Goal: Check status: Check status

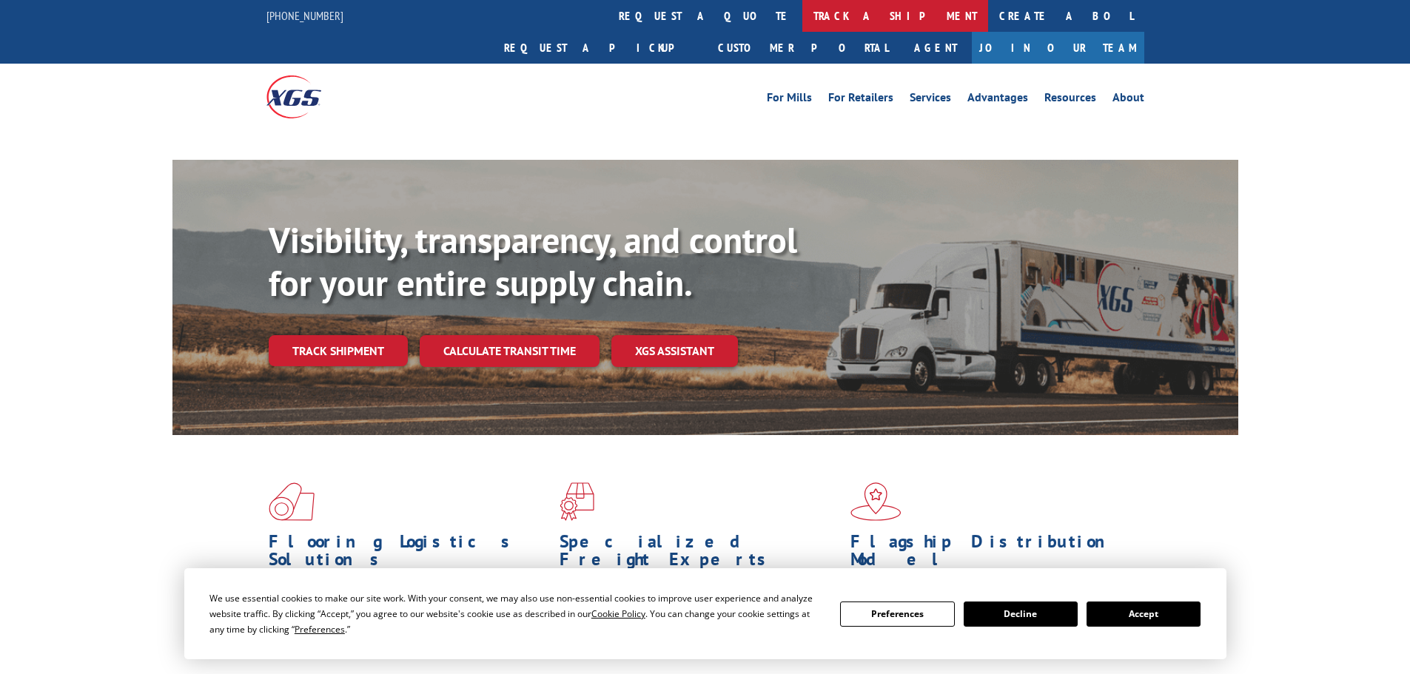
click at [802, 16] on link "track a shipment" at bounding box center [895, 16] width 186 height 32
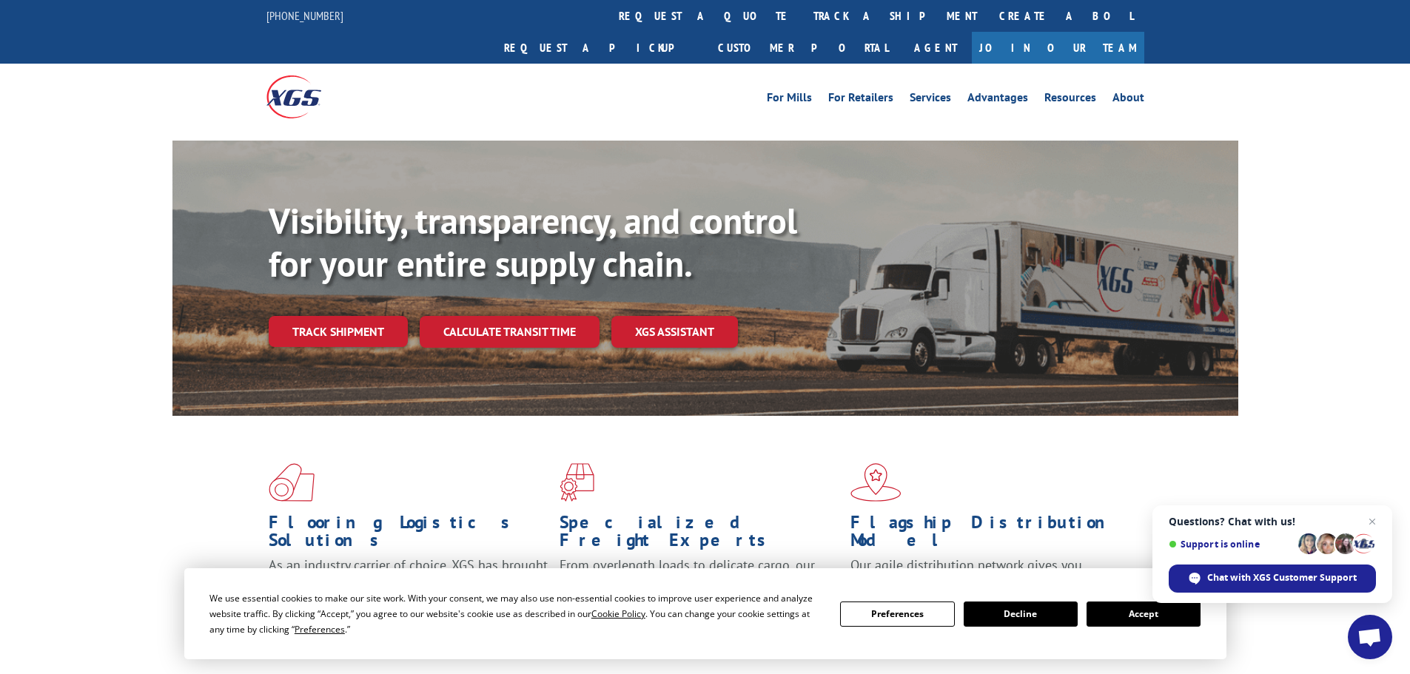
click at [1139, 616] on button "Accept" at bounding box center [1143, 614] width 114 height 25
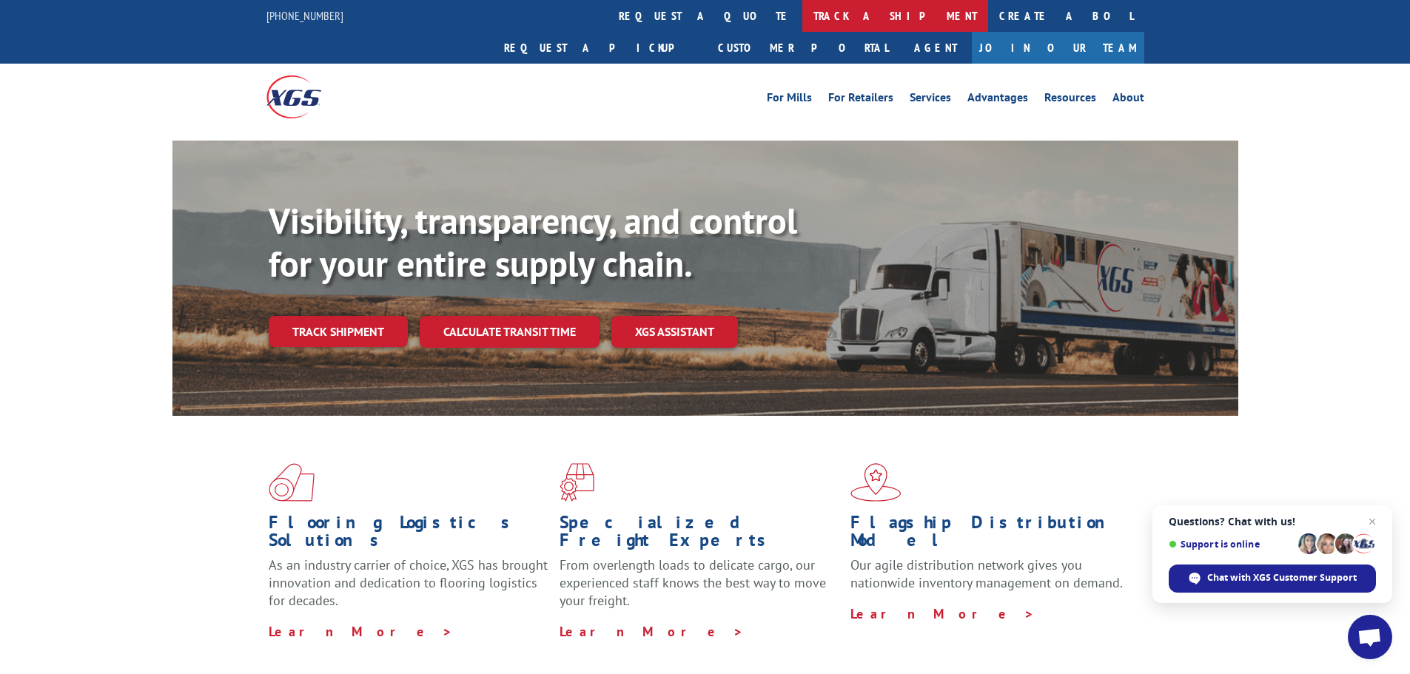
click at [802, 11] on link "track a shipment" at bounding box center [895, 16] width 186 height 32
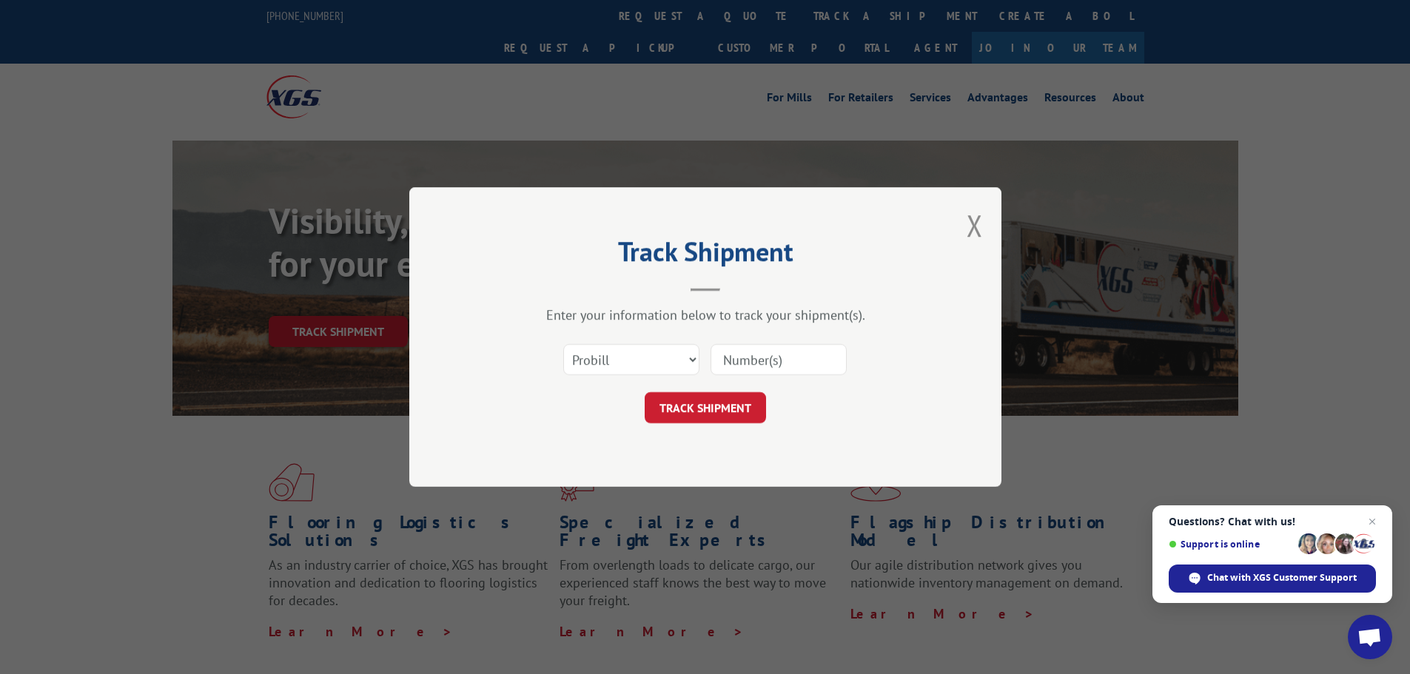
click at [747, 361] on input at bounding box center [778, 359] width 136 height 31
paste input "018784250929"
type input "018784250929"
click at [707, 405] on button "TRACK SHIPMENT" at bounding box center [705, 407] width 121 height 31
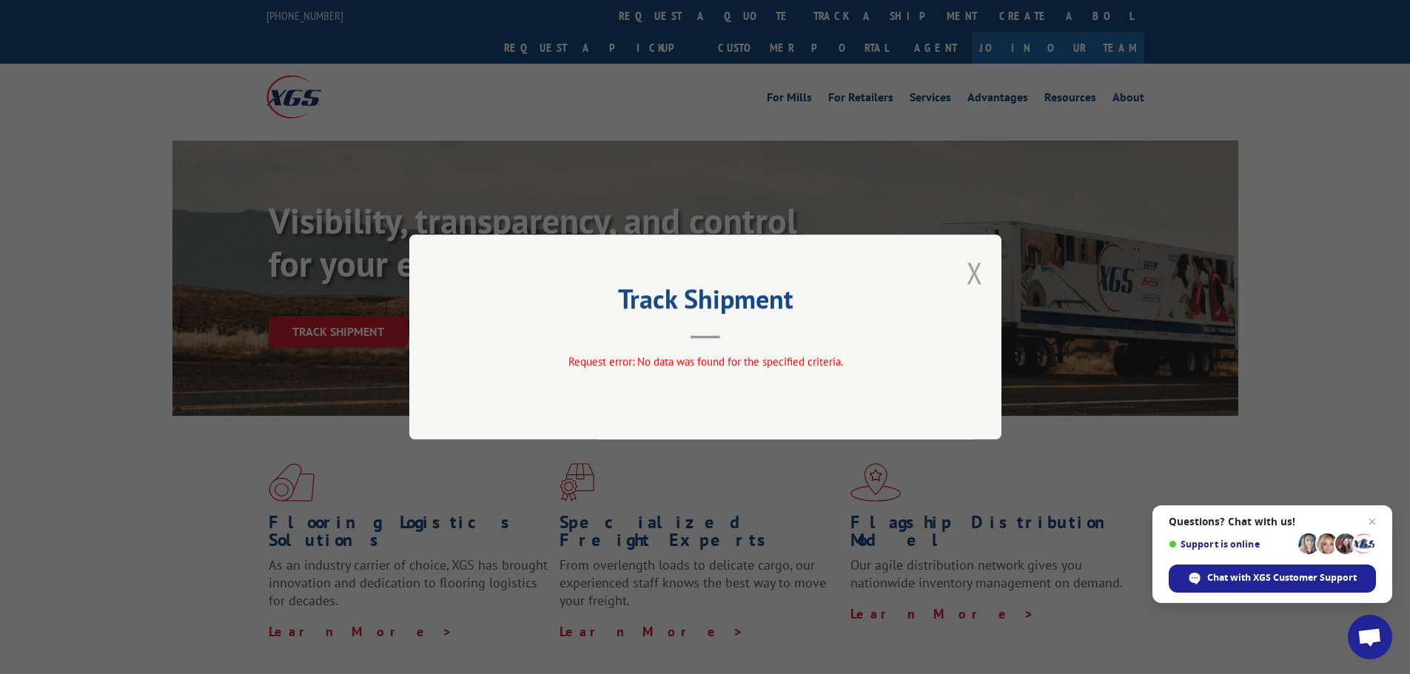
click at [969, 281] on button "Close modal" at bounding box center [974, 272] width 16 height 39
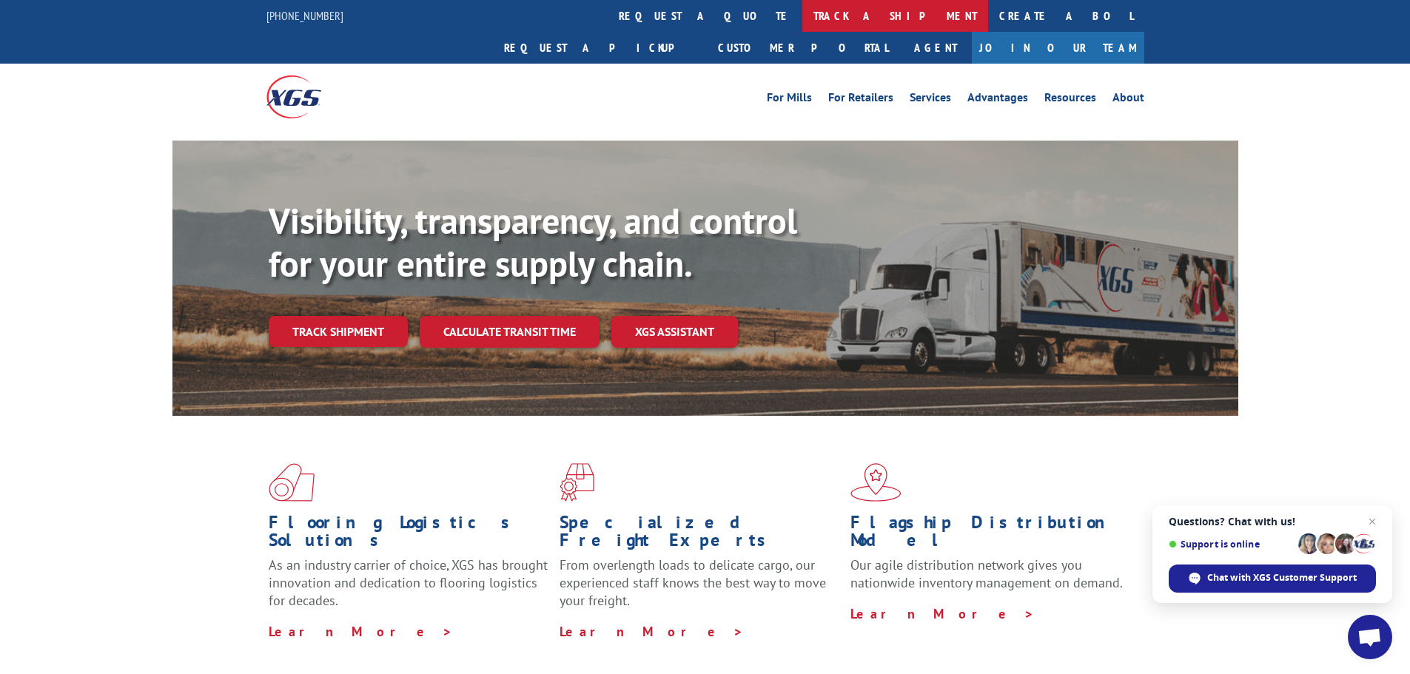
click at [802, 9] on link "track a shipment" at bounding box center [895, 16] width 186 height 32
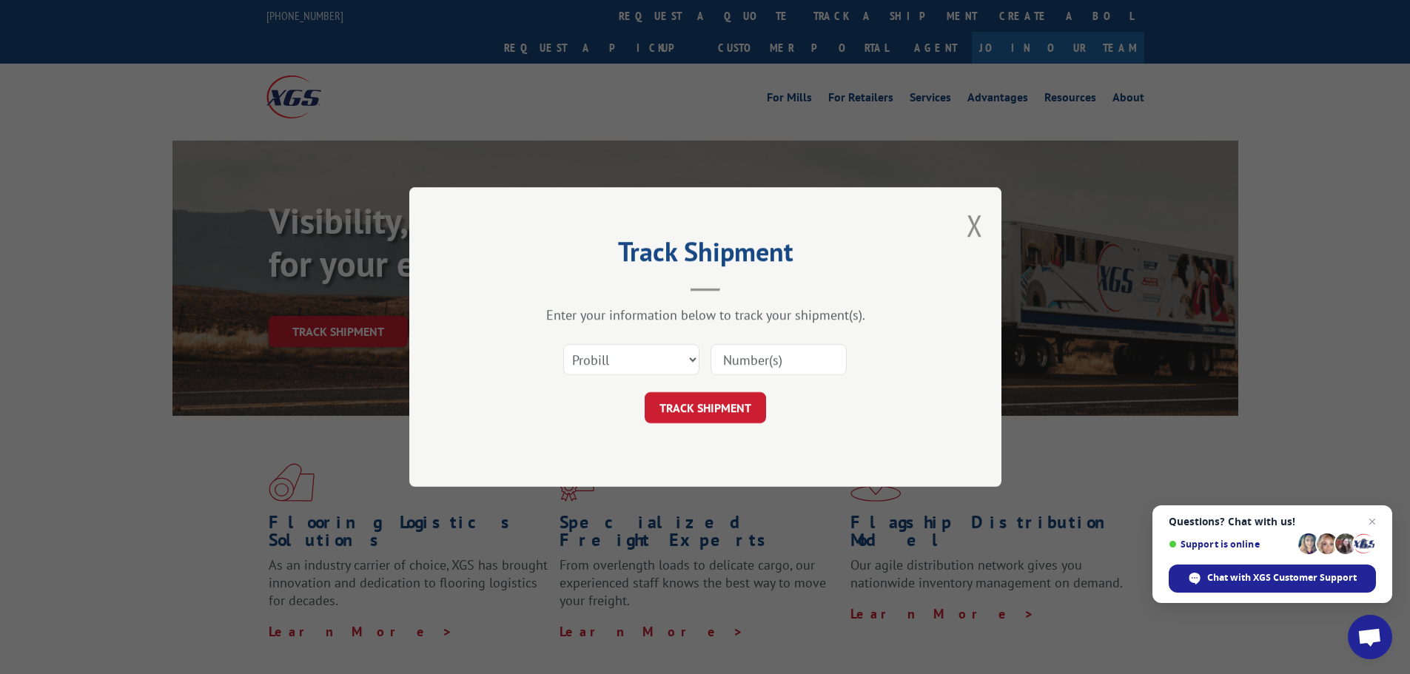
click at [744, 354] on input at bounding box center [778, 359] width 136 height 31
paste input "018784250929"
type input "018784250929"
click at [693, 406] on button "TRACK SHIPMENT" at bounding box center [705, 407] width 121 height 31
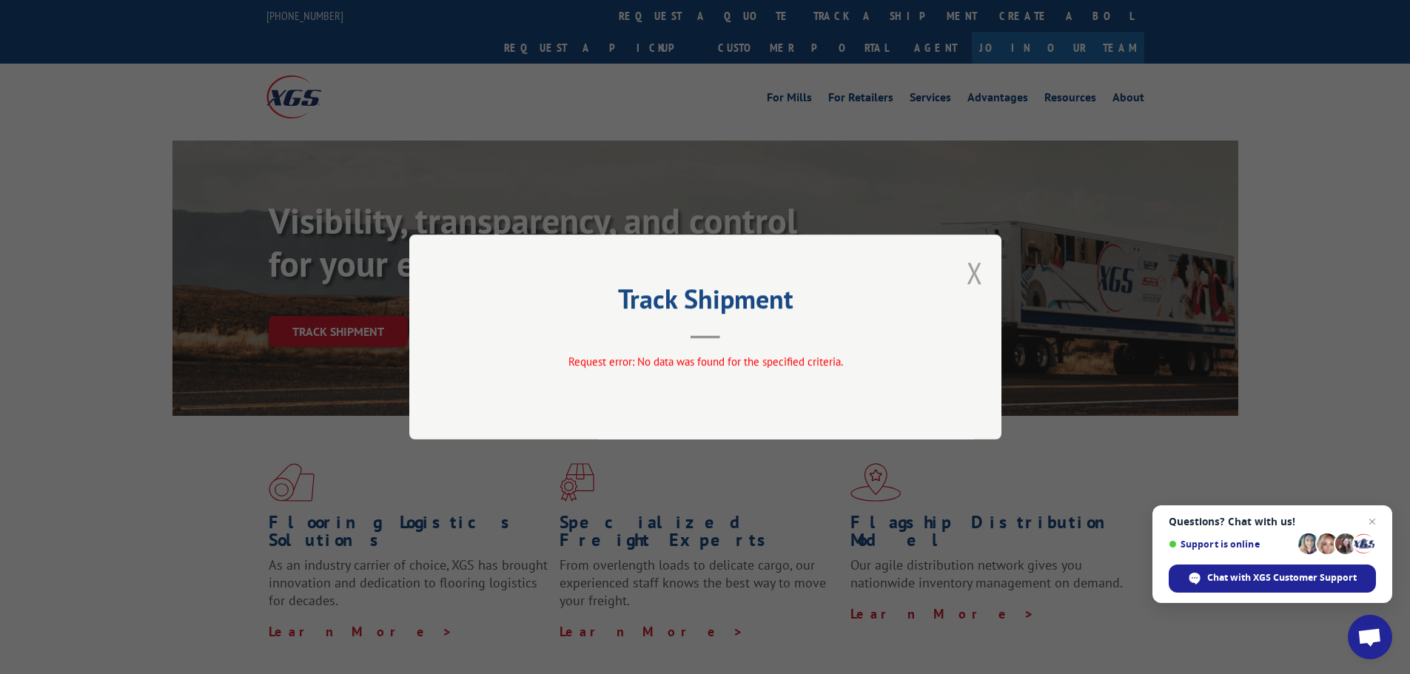
click at [971, 267] on button "Close modal" at bounding box center [974, 272] width 16 height 39
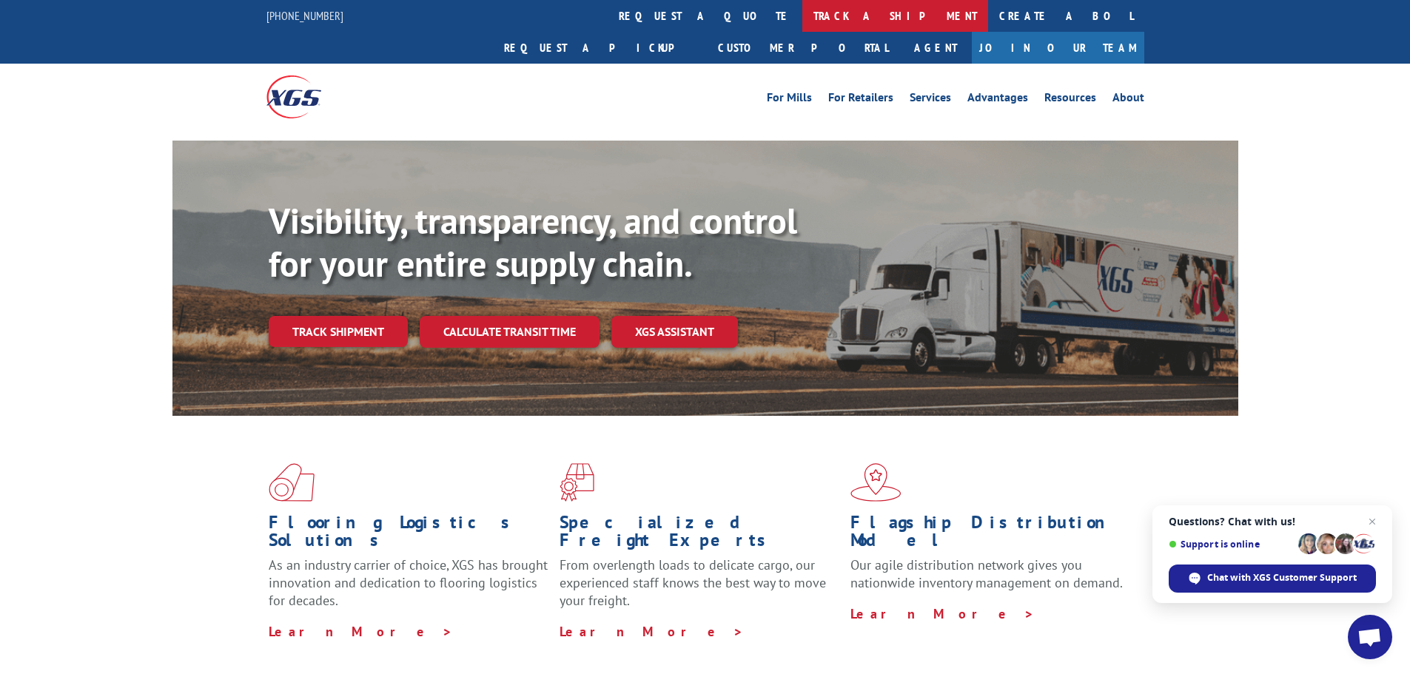
click at [802, 10] on link "track a shipment" at bounding box center [895, 16] width 186 height 32
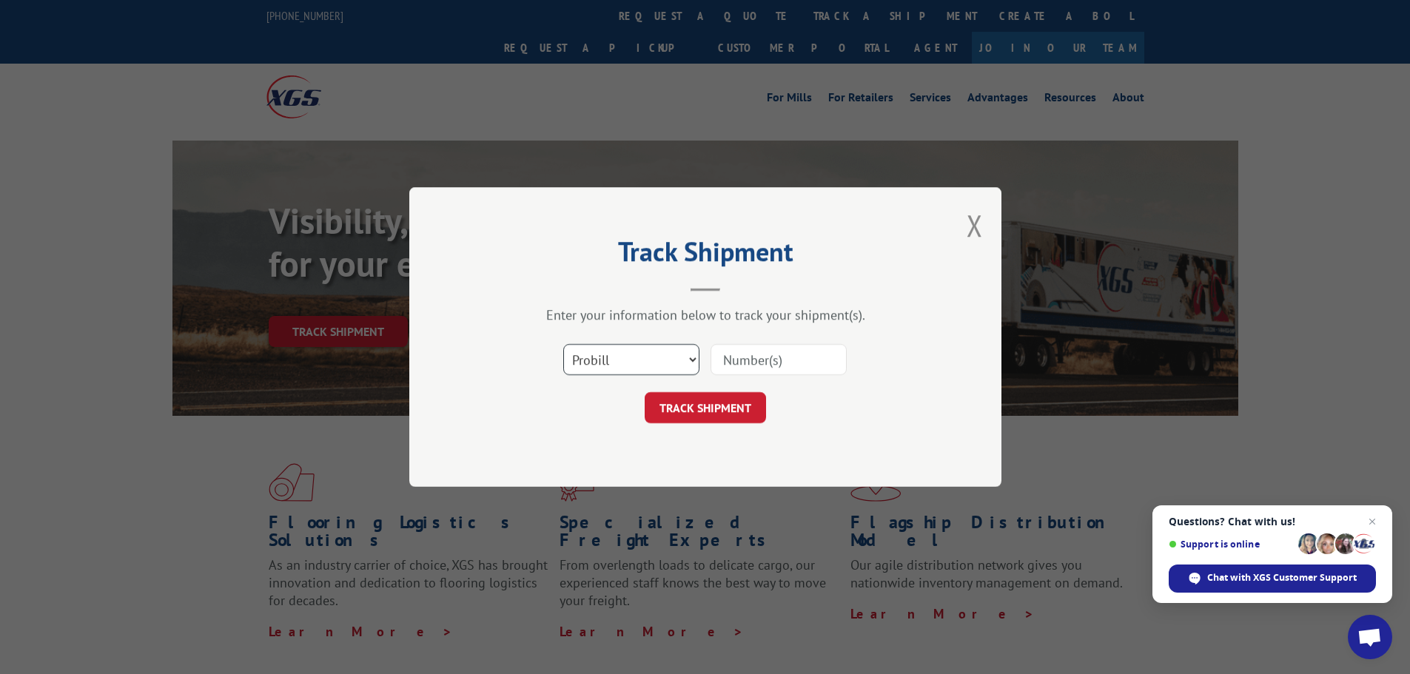
click at [688, 357] on select "Select category... Probill BOL PO" at bounding box center [631, 359] width 136 height 31
select select "bol"
click at [563, 344] on select "Select category... Probill BOL PO" at bounding box center [631, 359] width 136 height 31
click at [720, 361] on input at bounding box center [778, 359] width 136 height 31
paste input "018784250929"
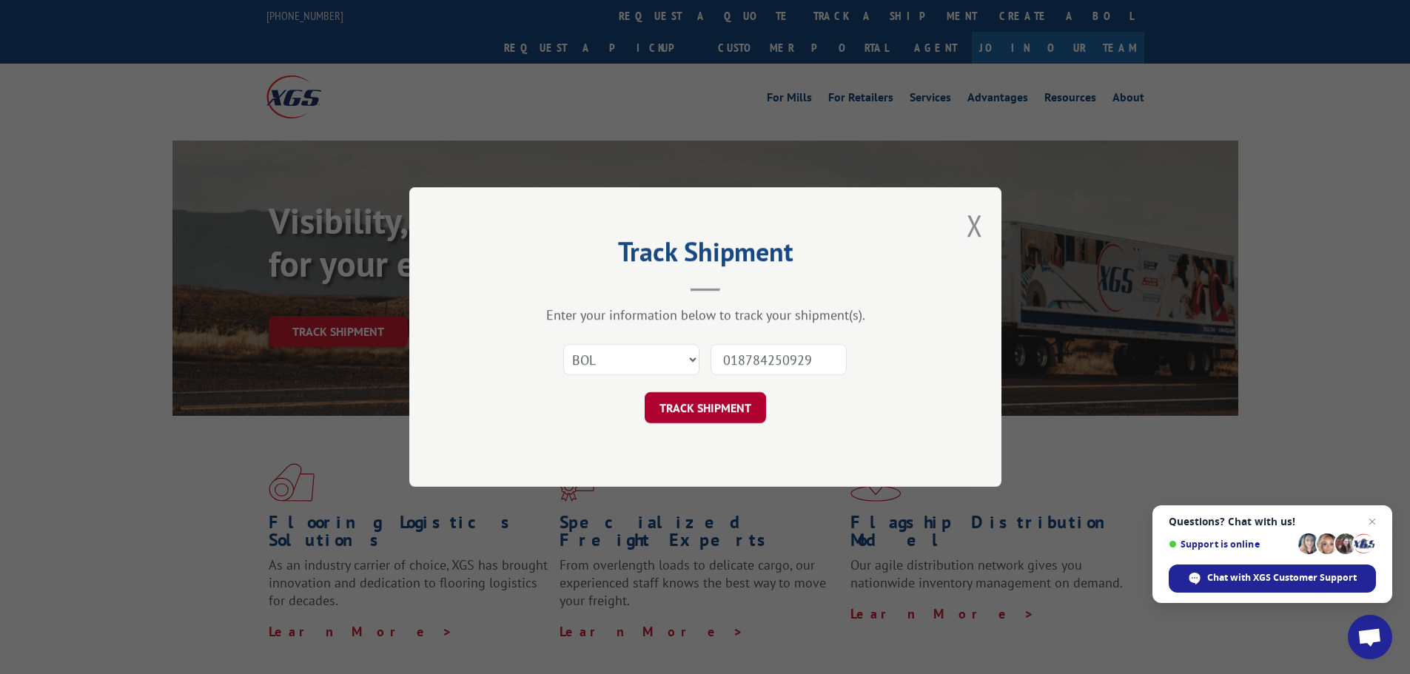
type input "018784250929"
click at [715, 400] on button "TRACK SHIPMENT" at bounding box center [705, 407] width 121 height 31
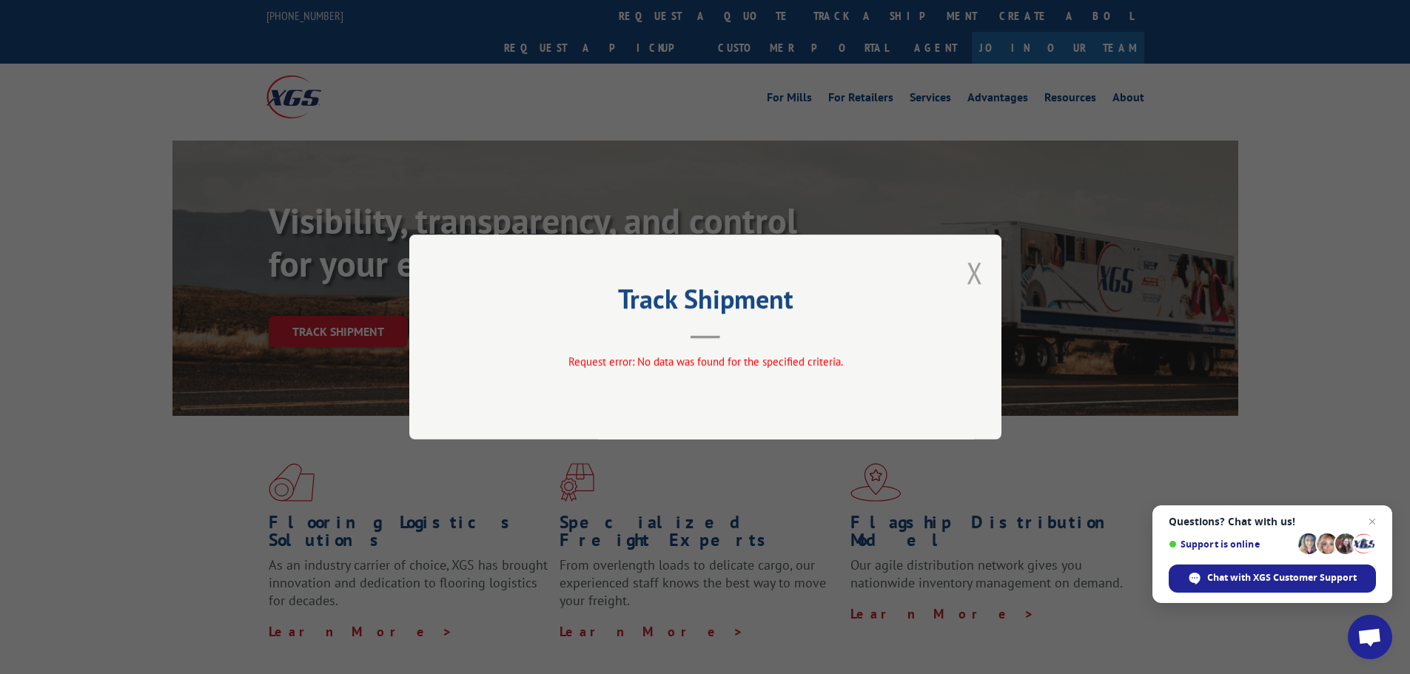
click at [973, 269] on button "Close modal" at bounding box center [974, 272] width 16 height 39
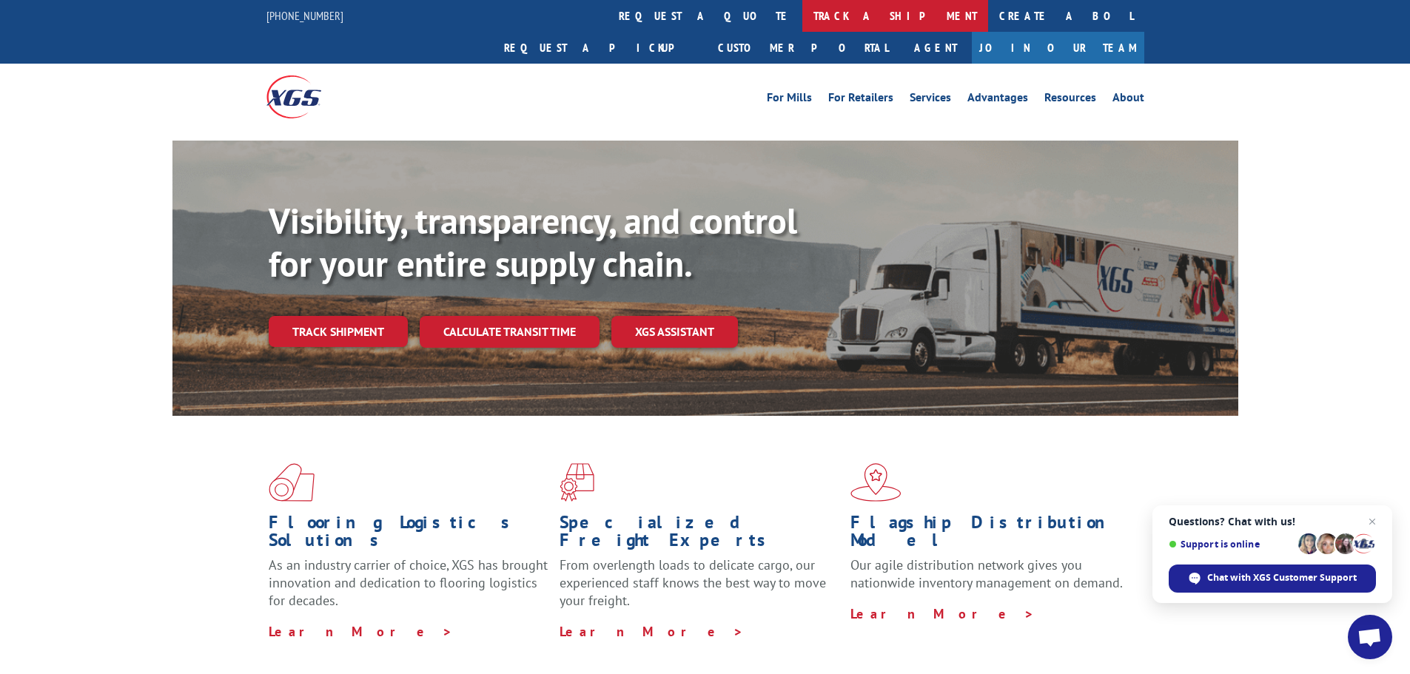
click at [802, 10] on link "track a shipment" at bounding box center [895, 16] width 186 height 32
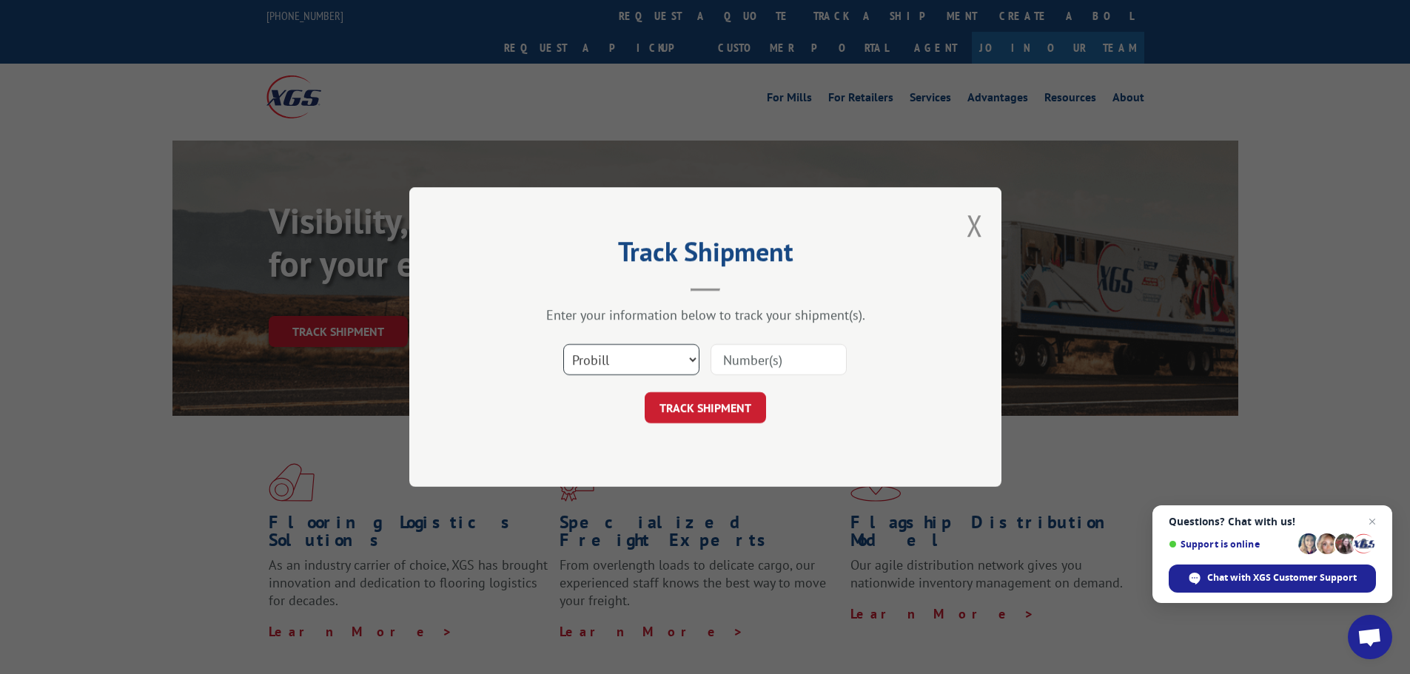
click at [605, 362] on select "Select category... Probill BOL PO" at bounding box center [631, 359] width 136 height 31
select select "po"
click at [563, 344] on select "Select category... Probill BOL PO" at bounding box center [631, 359] width 136 height 31
click at [739, 358] on input at bounding box center [778, 359] width 136 height 31
type input "20531114"
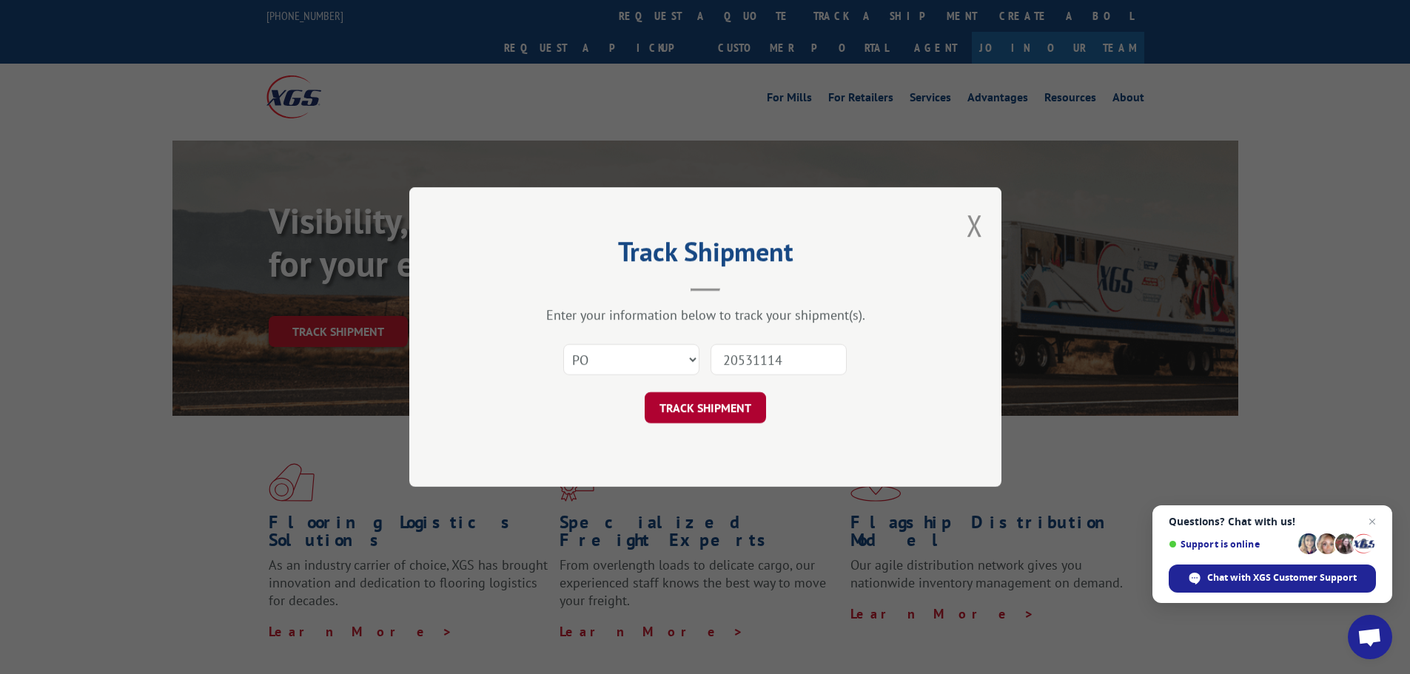
click at [705, 413] on button "TRACK SHIPMENT" at bounding box center [705, 407] width 121 height 31
